Goal: Transaction & Acquisition: Purchase product/service

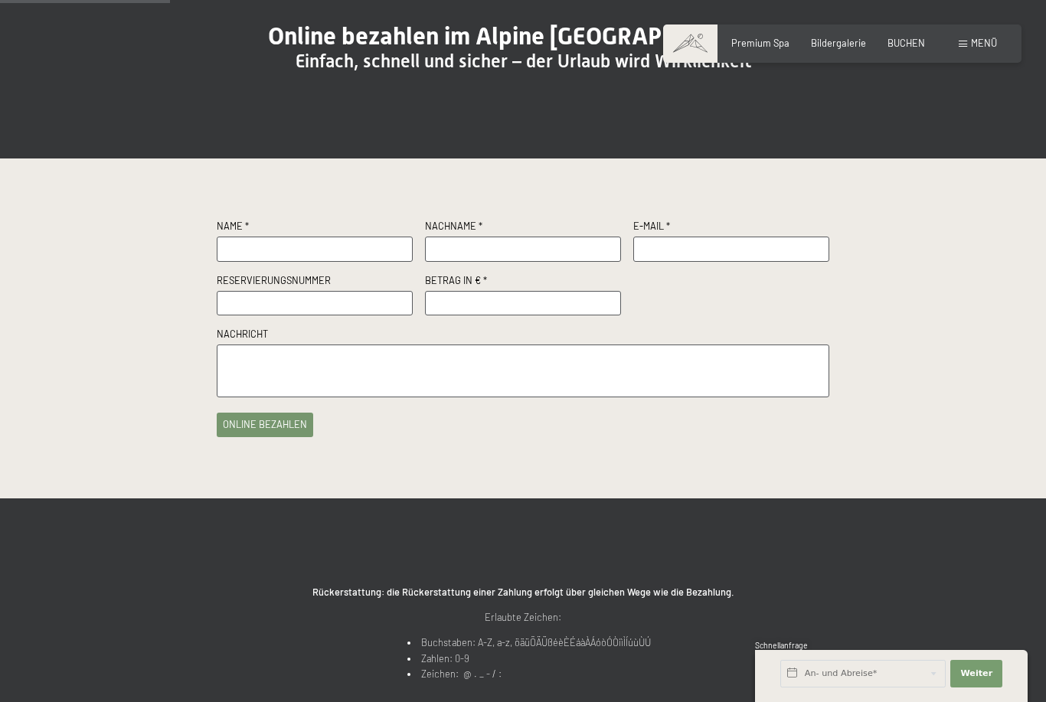
click at [341, 262] on input "text" at bounding box center [315, 249] width 196 height 25
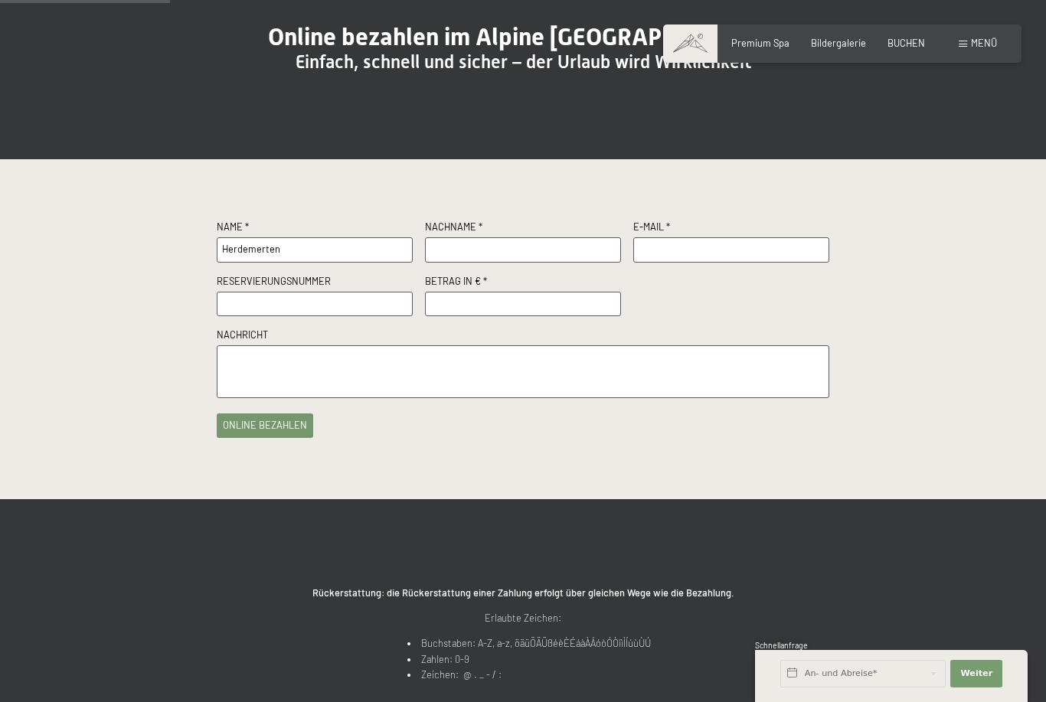
click at [534, 263] on input "text" at bounding box center [523, 249] width 196 height 25
click at [321, 263] on input "Herdemerten" at bounding box center [315, 249] width 196 height 25
type input "H"
type input "[PERSON_NAME]"
type input "Herdemerten"
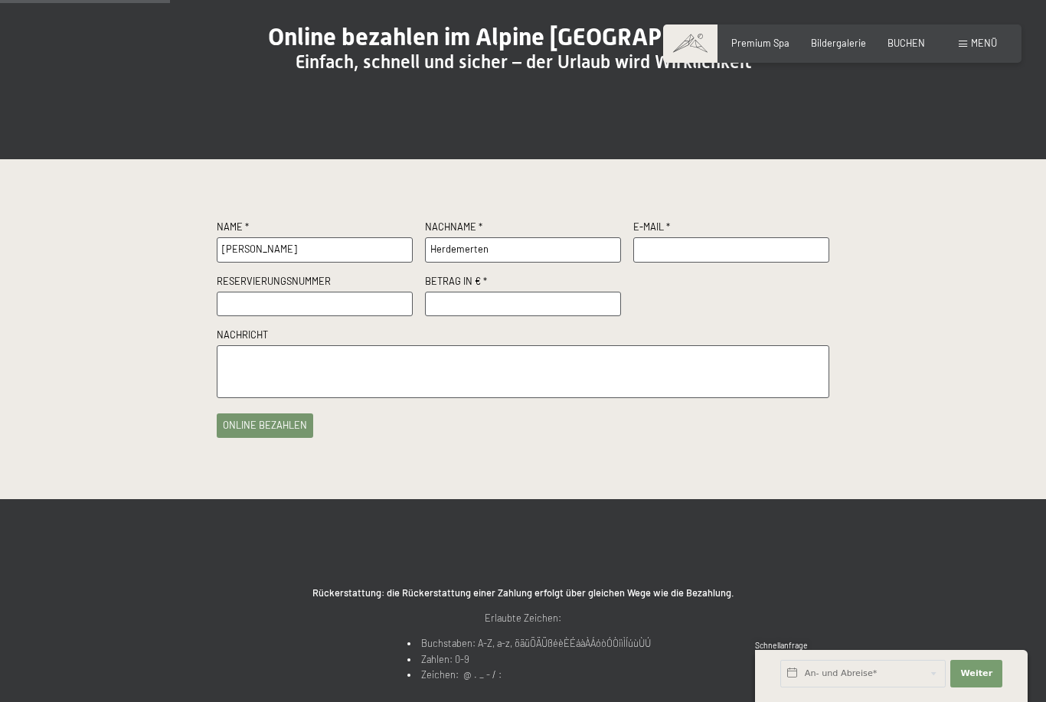
type input "[PERSON_NAME][EMAIL_ADDRESS][DOMAIN_NAME]"
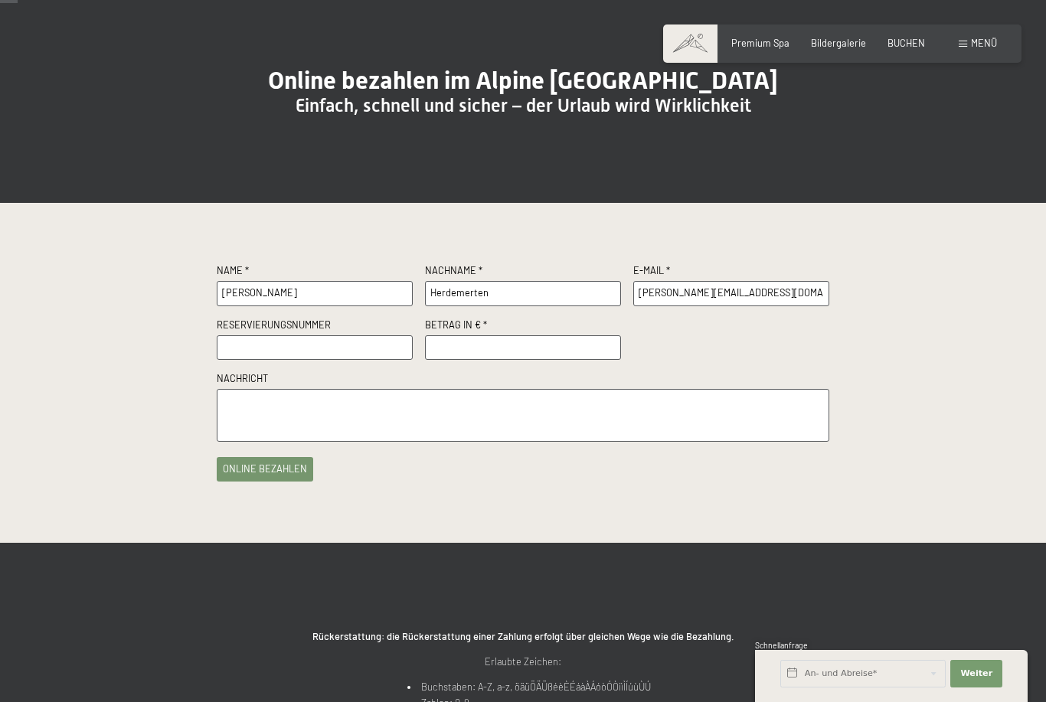
scroll to position [129, 0]
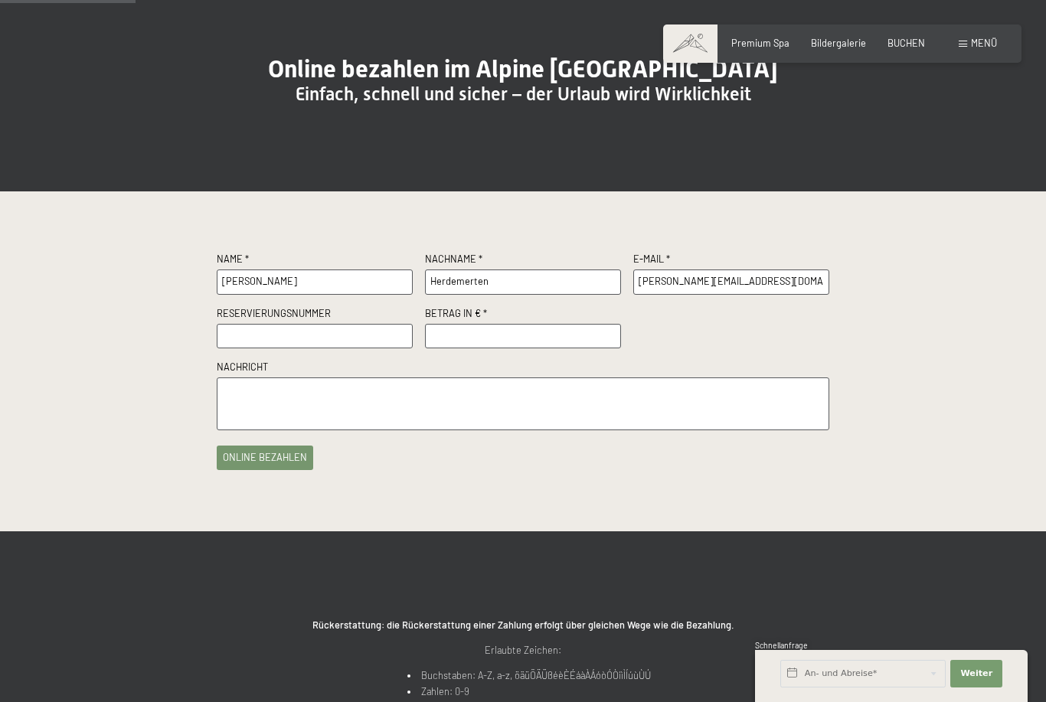
click at [344, 349] on input "text" at bounding box center [315, 336] width 196 height 25
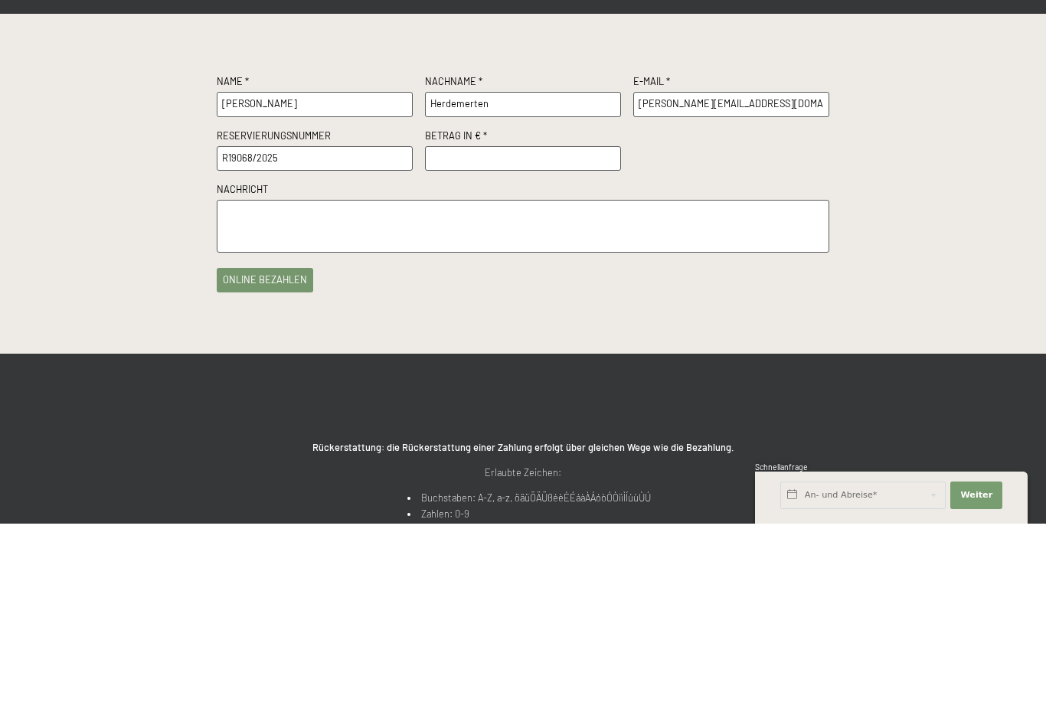
type input "R19068/2025"
click at [534, 325] on input "number" at bounding box center [523, 337] width 196 height 25
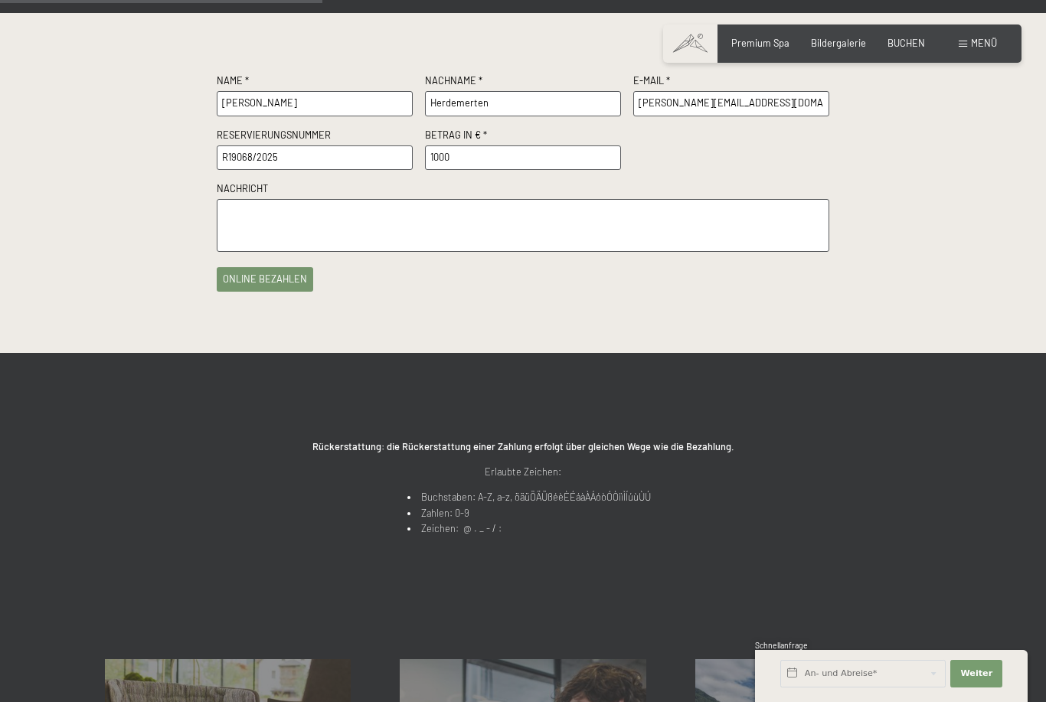
type input "1000"
click at [263, 292] on button "online bezahlen" at bounding box center [265, 279] width 96 height 24
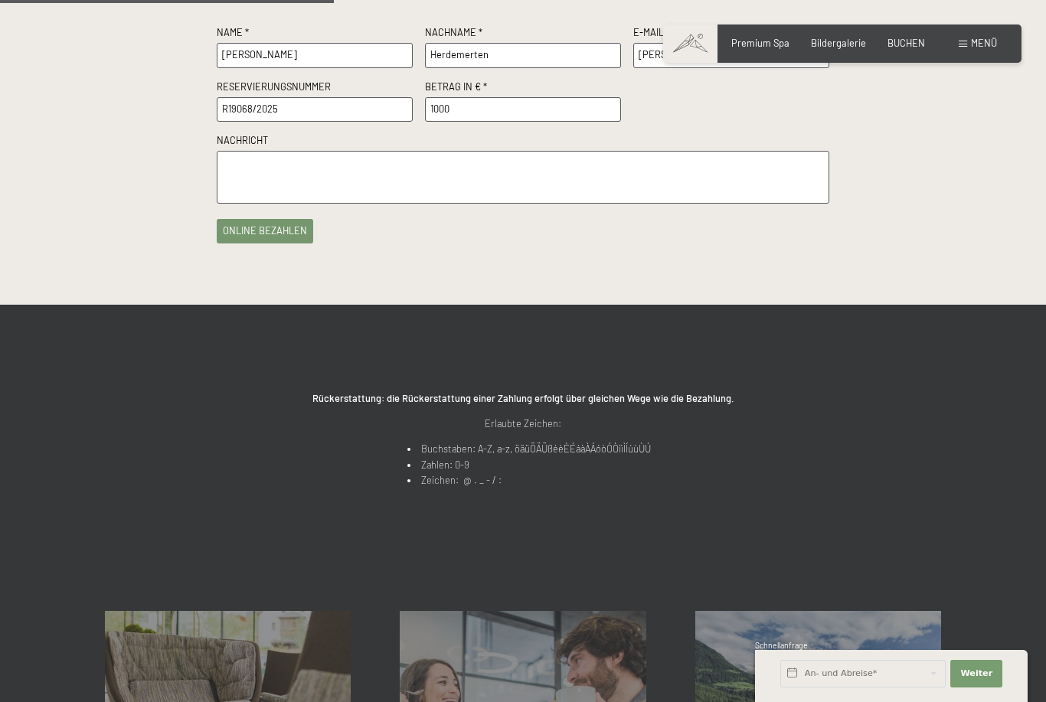
scroll to position [357, 0]
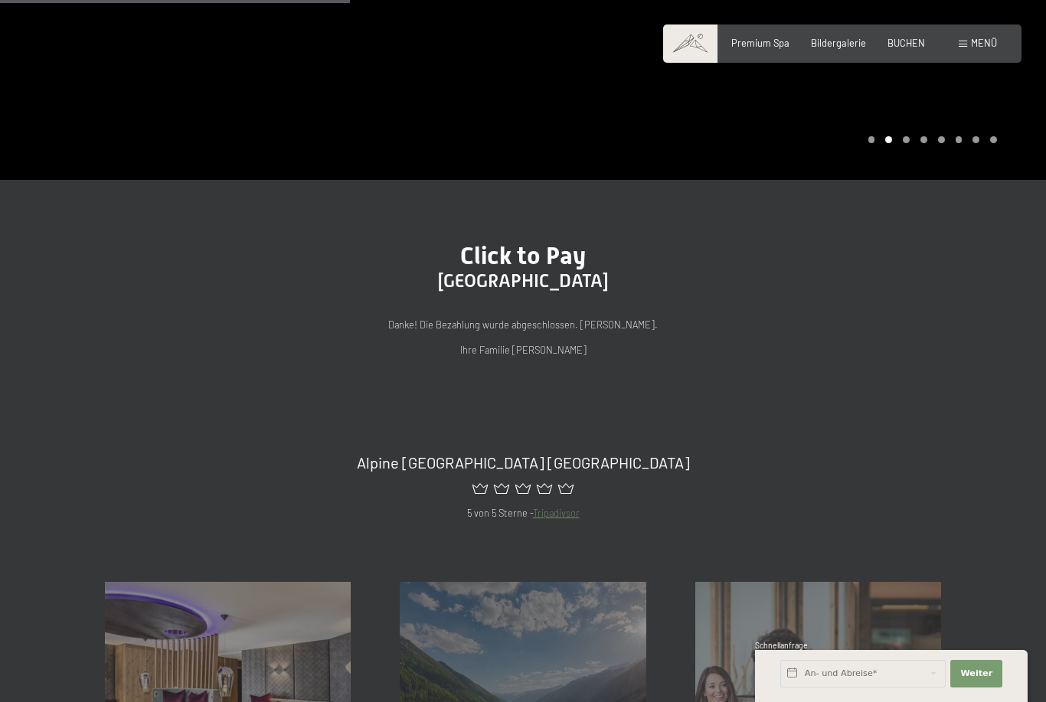
scroll to position [348, 0]
